Goal: Task Accomplishment & Management: Manage account settings

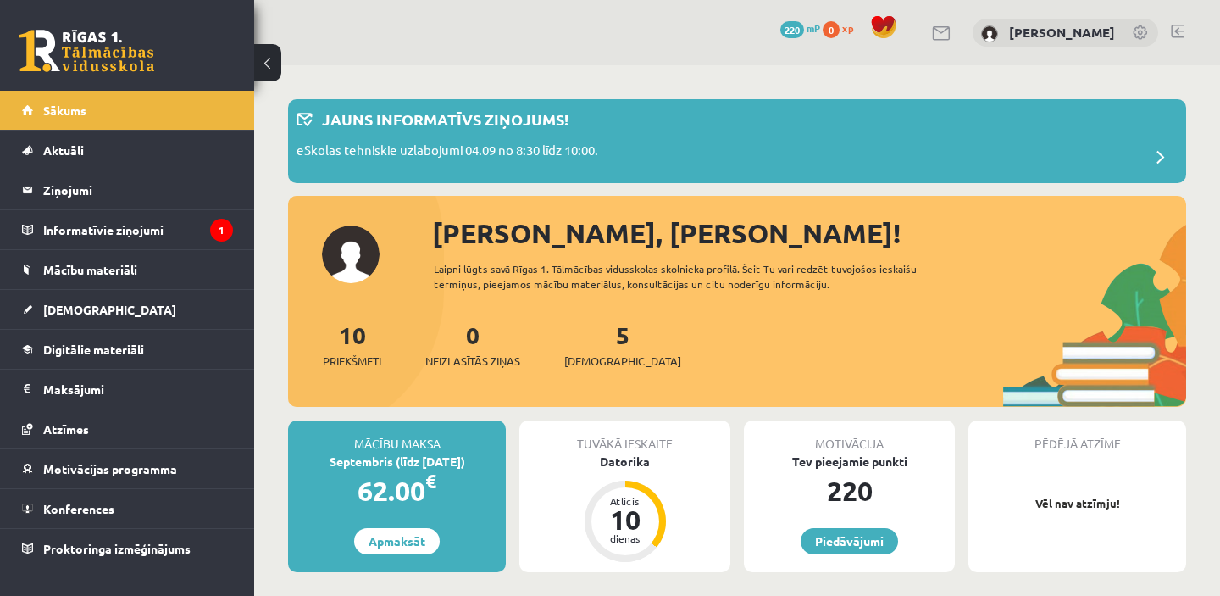
click at [1181, 31] on link at bounding box center [1177, 32] width 13 height 14
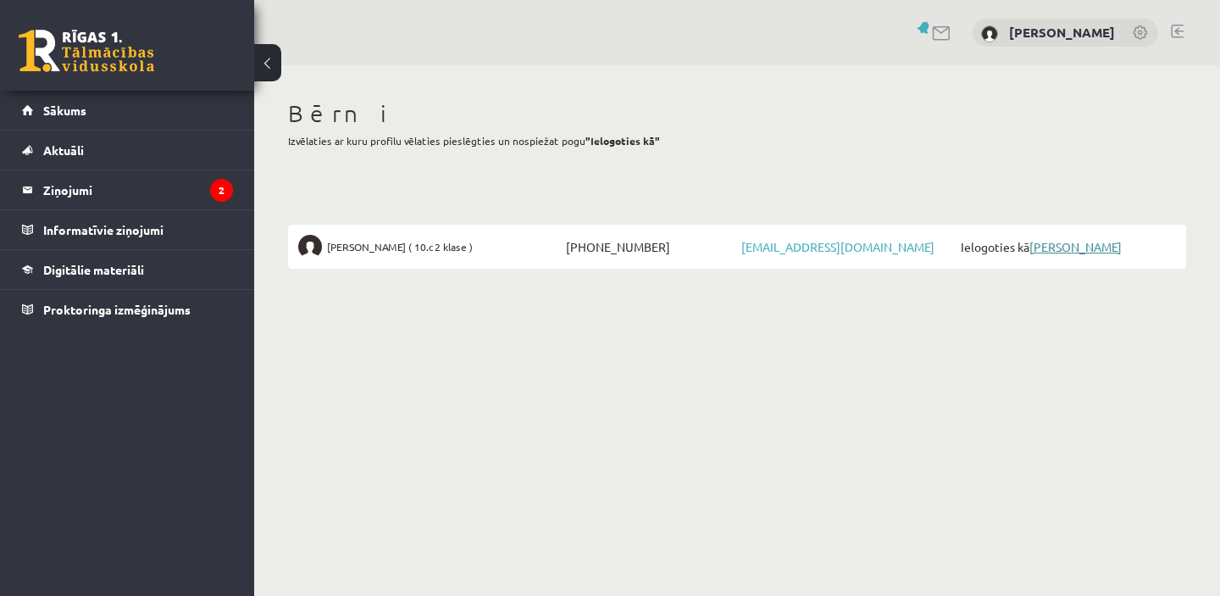
click at [1076, 244] on link "[PERSON_NAME]" at bounding box center [1075, 246] width 92 height 15
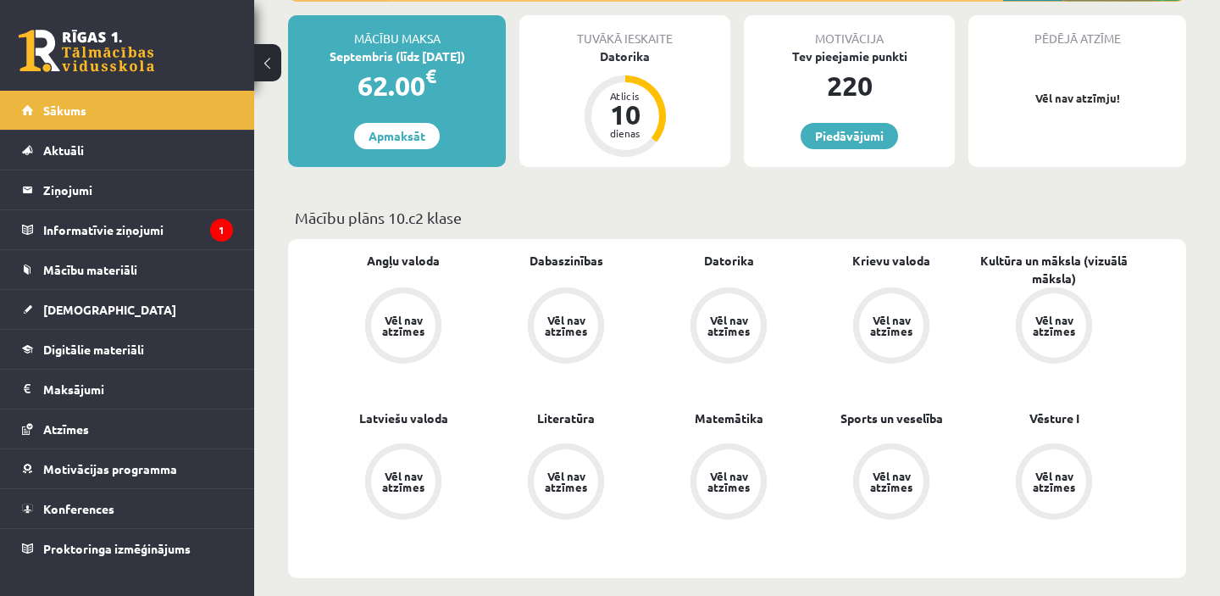
scroll to position [469, 0]
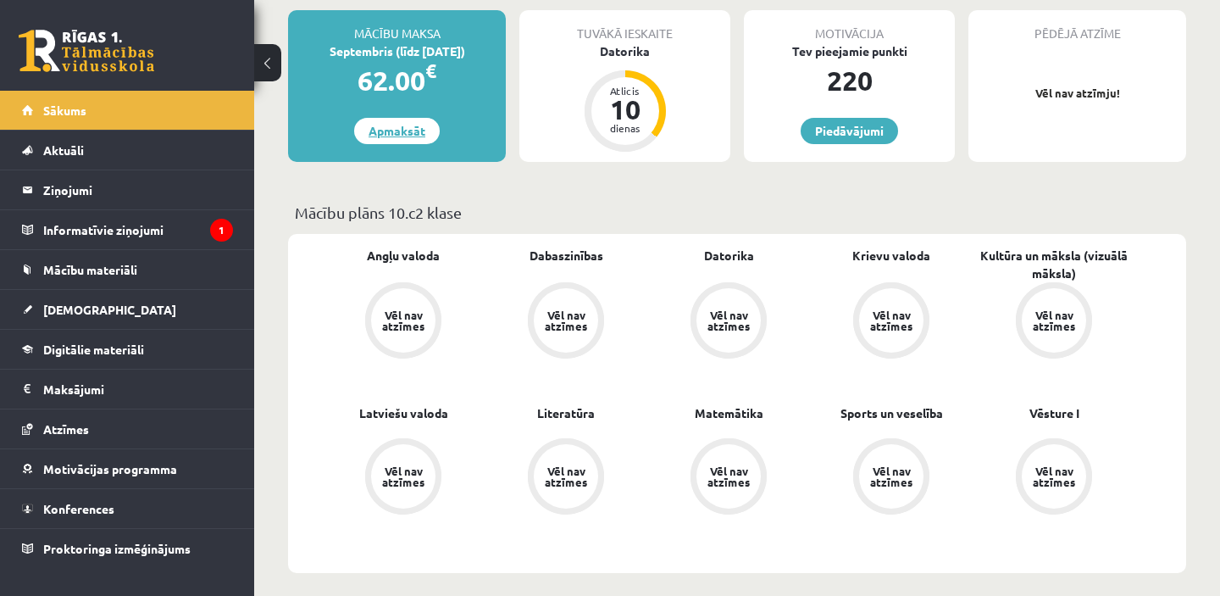
click at [393, 134] on link "Apmaksāt" at bounding box center [397, 131] width 86 height 26
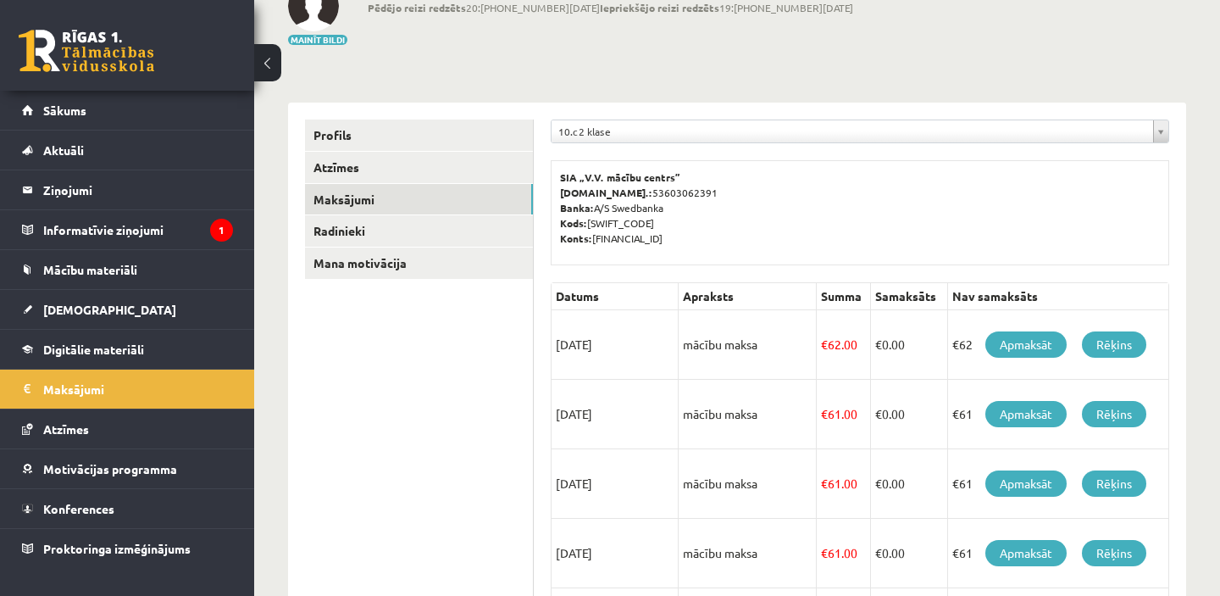
scroll to position [196, 0]
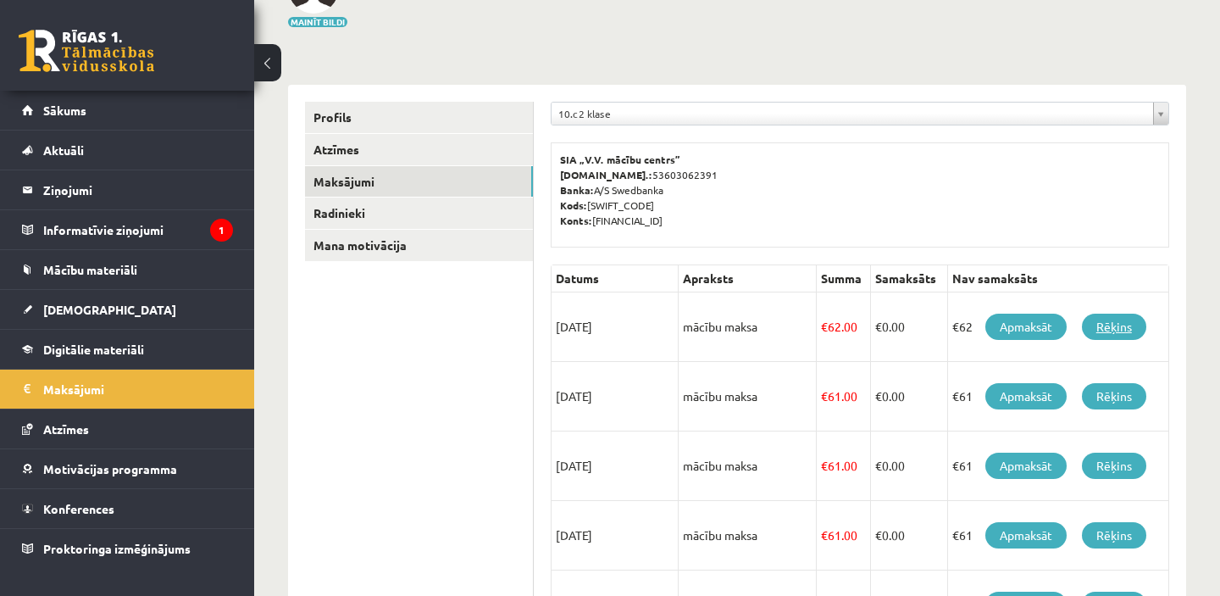
click at [1109, 335] on link "Rēķins" at bounding box center [1114, 326] width 64 height 26
click at [1030, 330] on link "Apmaksāt" at bounding box center [1025, 326] width 81 height 26
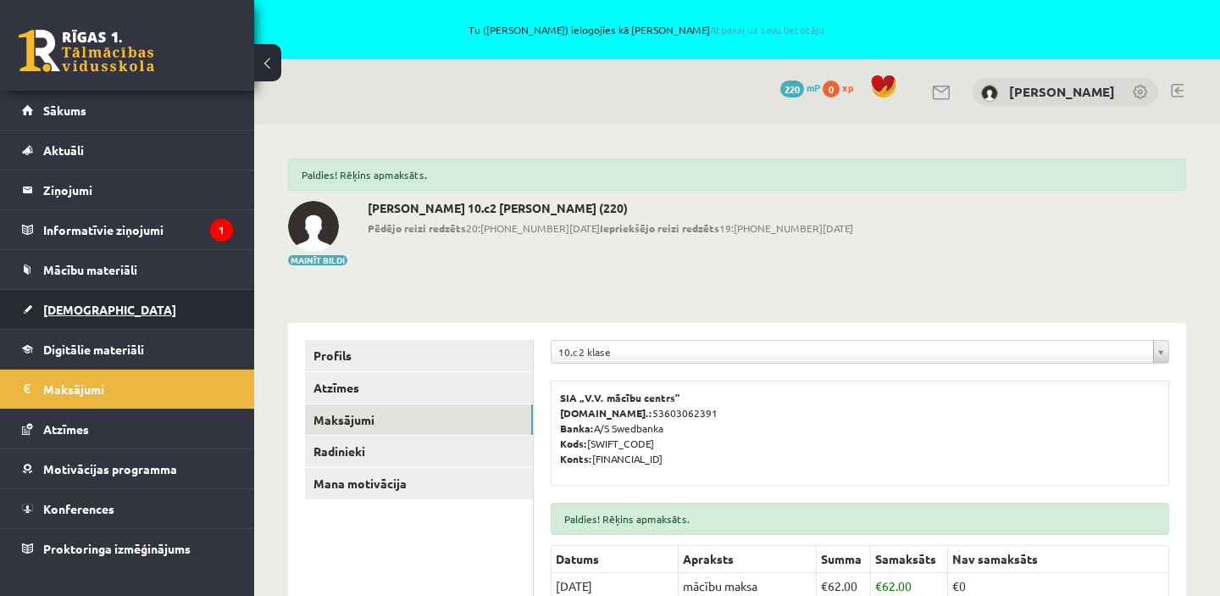
click at [77, 310] on span "[DEMOGRAPHIC_DATA]" at bounding box center [109, 309] width 133 height 15
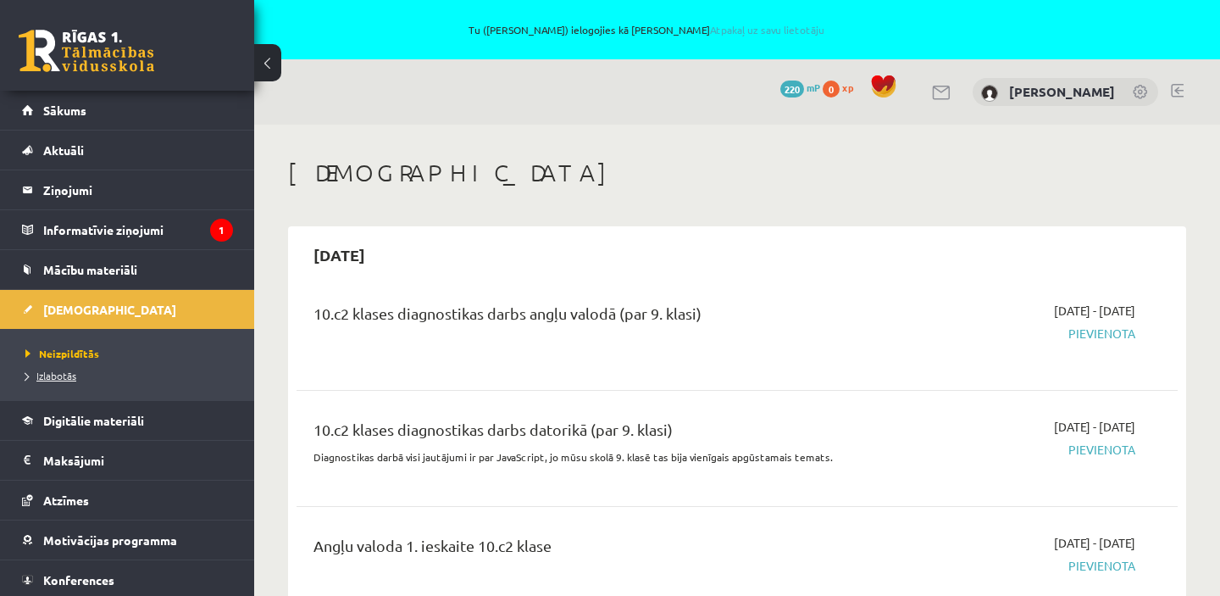
click at [56, 374] on span "Izlabotās" at bounding box center [50, 375] width 51 height 14
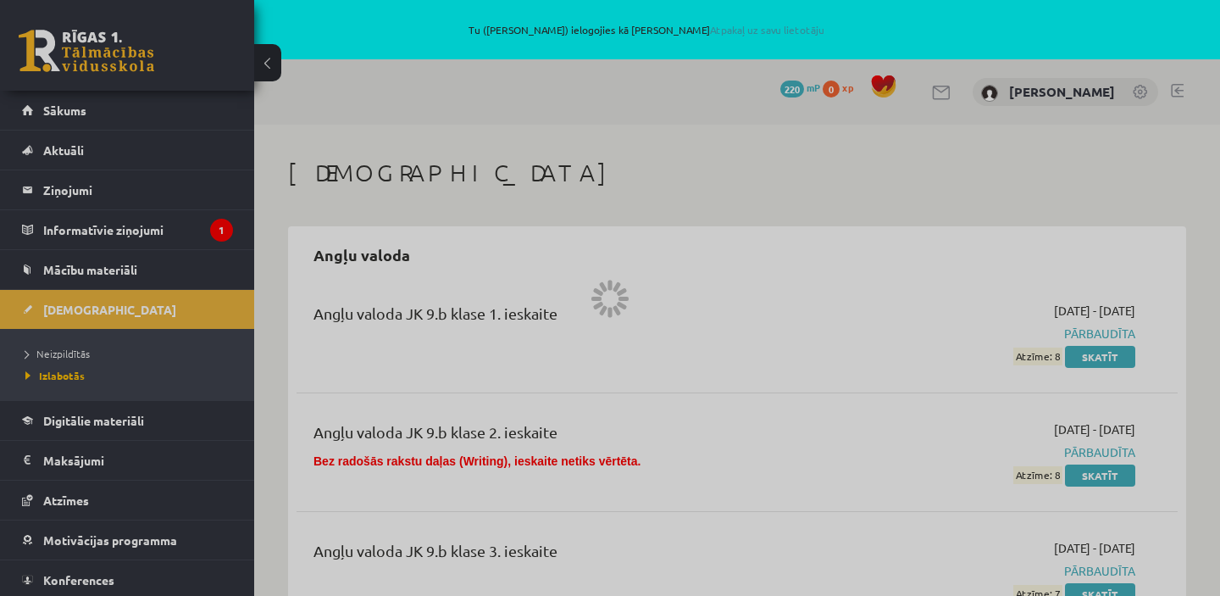
scroll to position [80, 0]
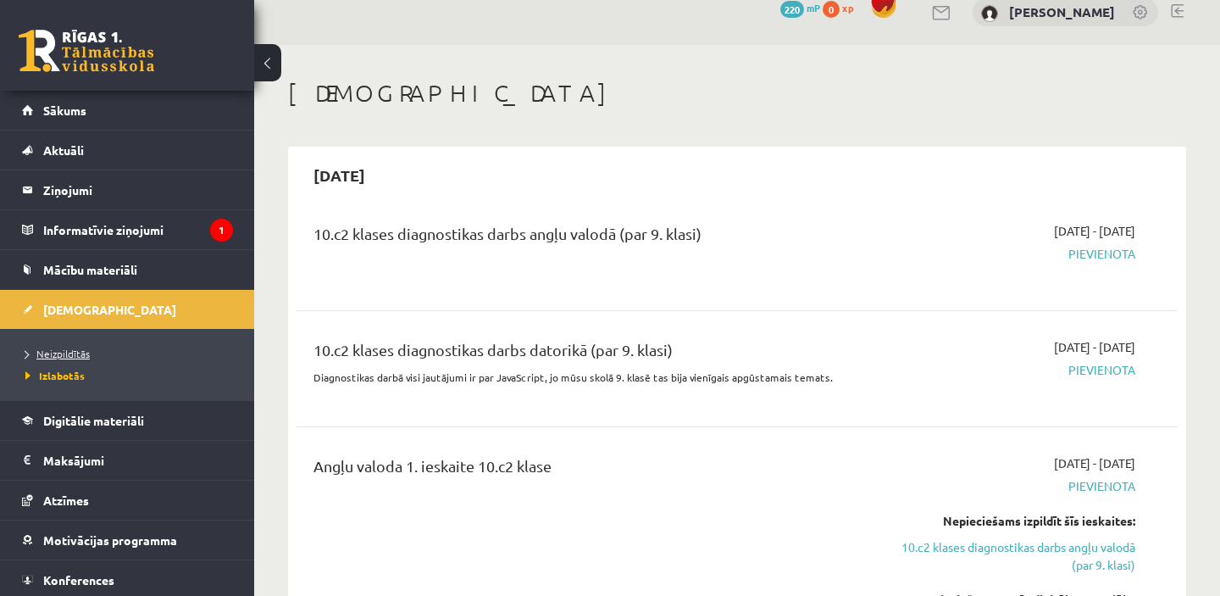
click at [64, 352] on span "Neizpildītās" at bounding box center [57, 353] width 64 height 14
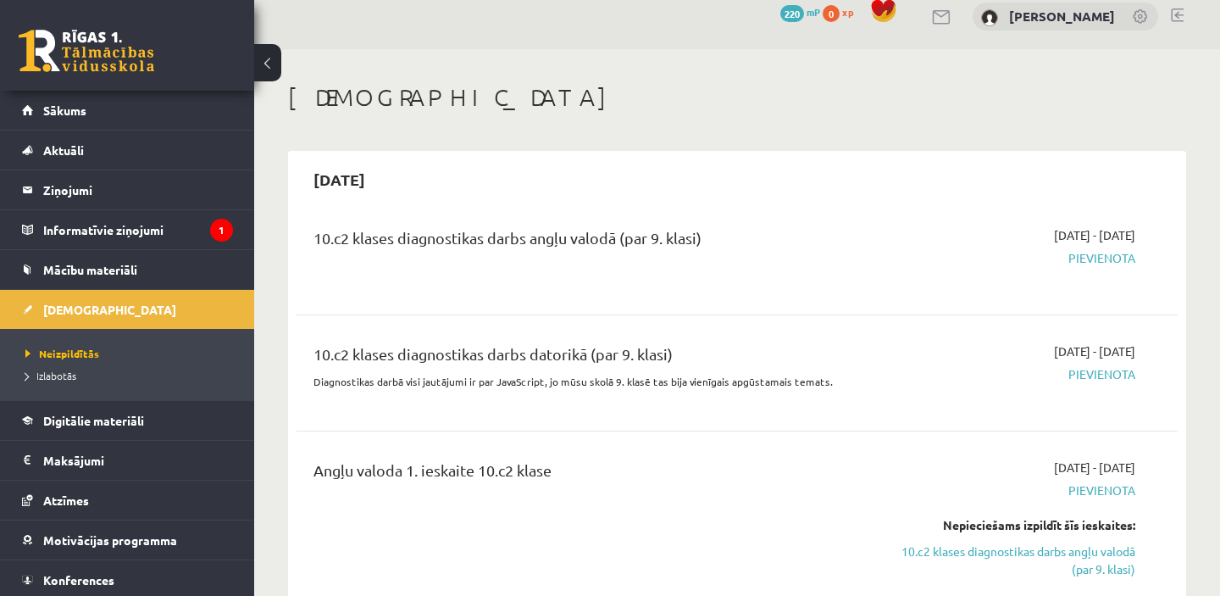
scroll to position [0, 0]
